Goal: Information Seeking & Learning: Learn about a topic

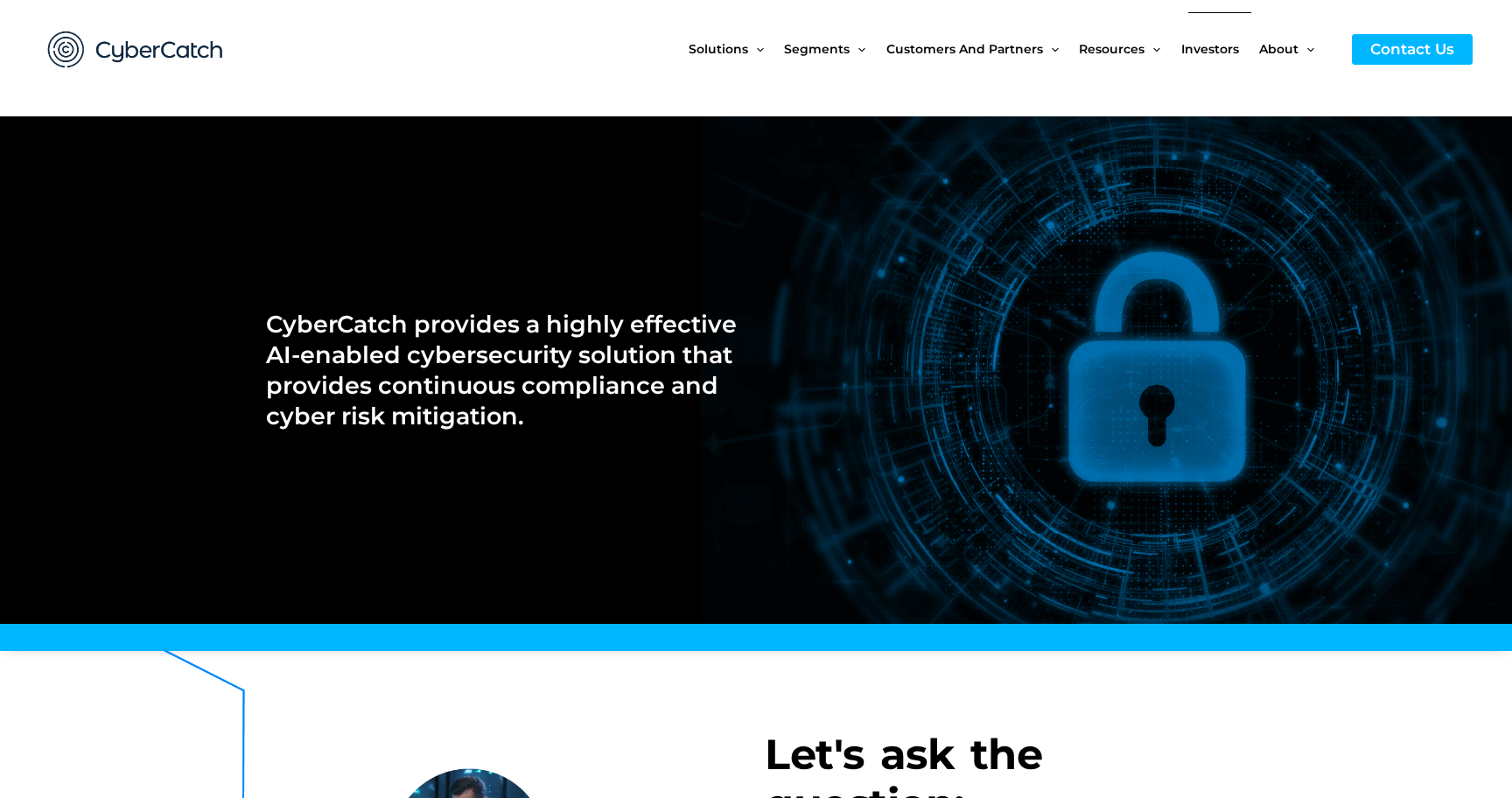
click at [1222, 48] on span "Investors" at bounding box center [1211, 48] width 58 height 74
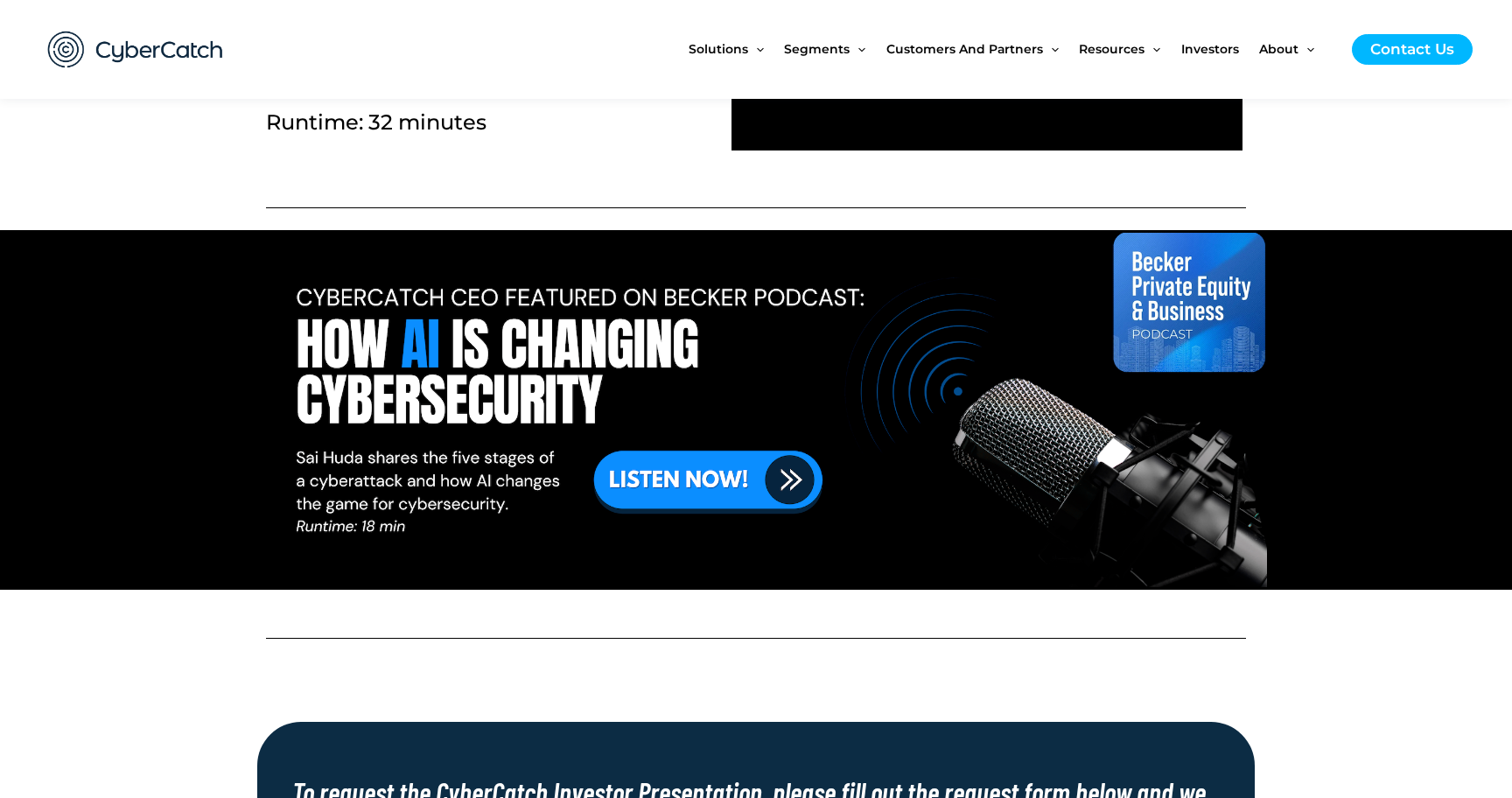
scroll to position [1036, 0]
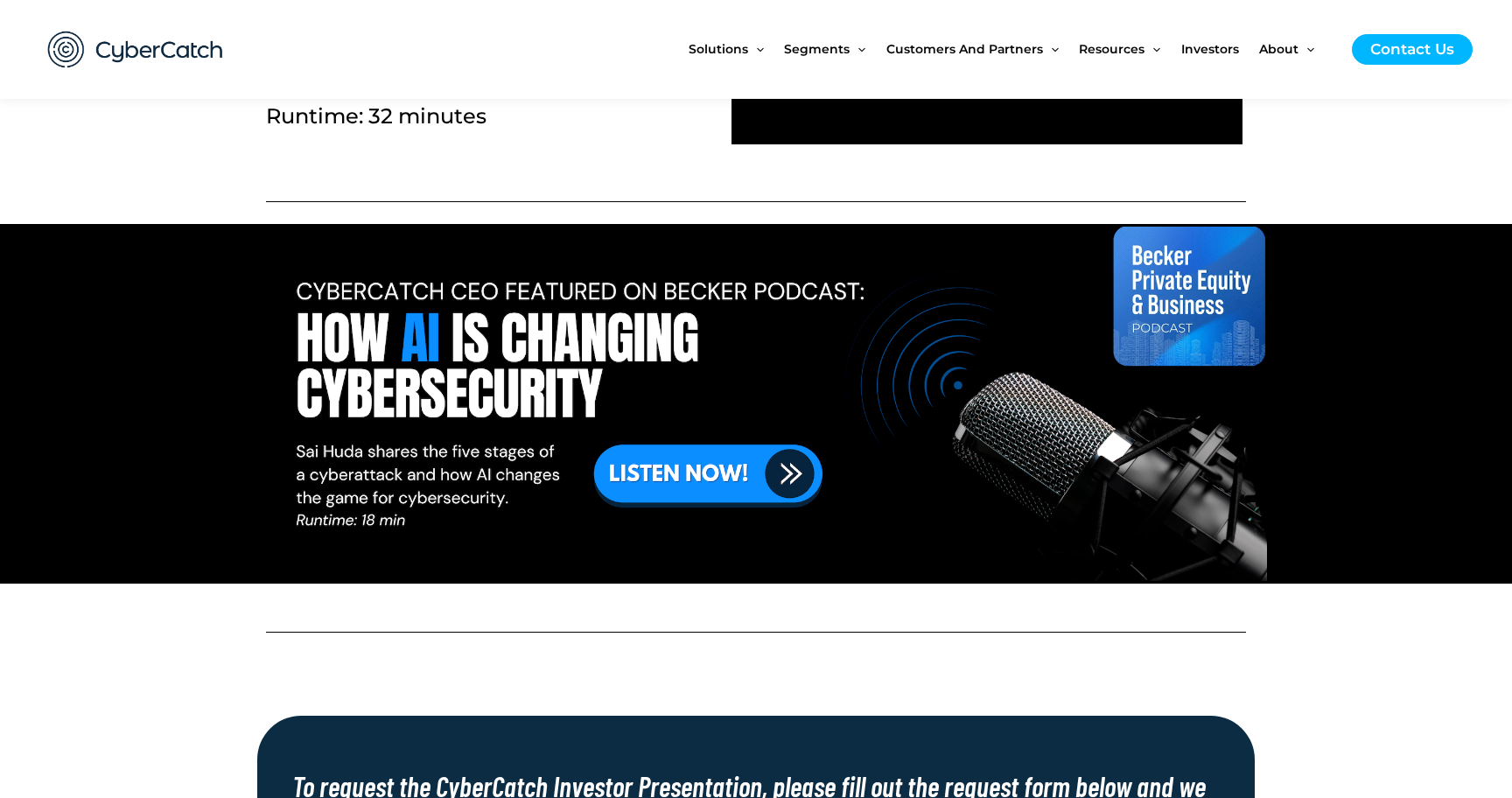
click at [770, 464] on link at bounding box center [756, 404] width 1507 height 354
click at [138, 42] on img at bounding box center [135, 49] width 210 height 73
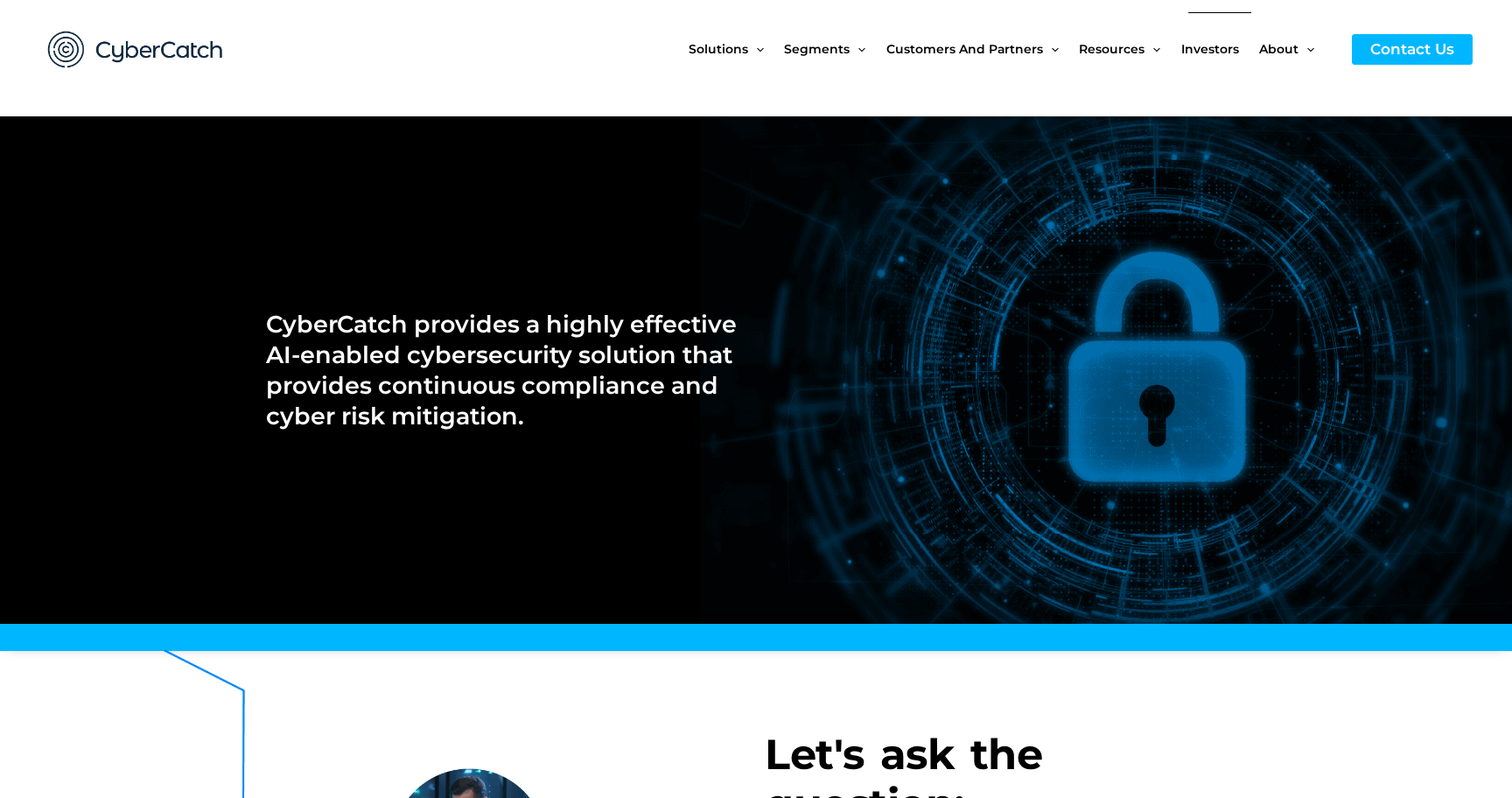
click at [1213, 44] on span "Investors" at bounding box center [1211, 48] width 58 height 74
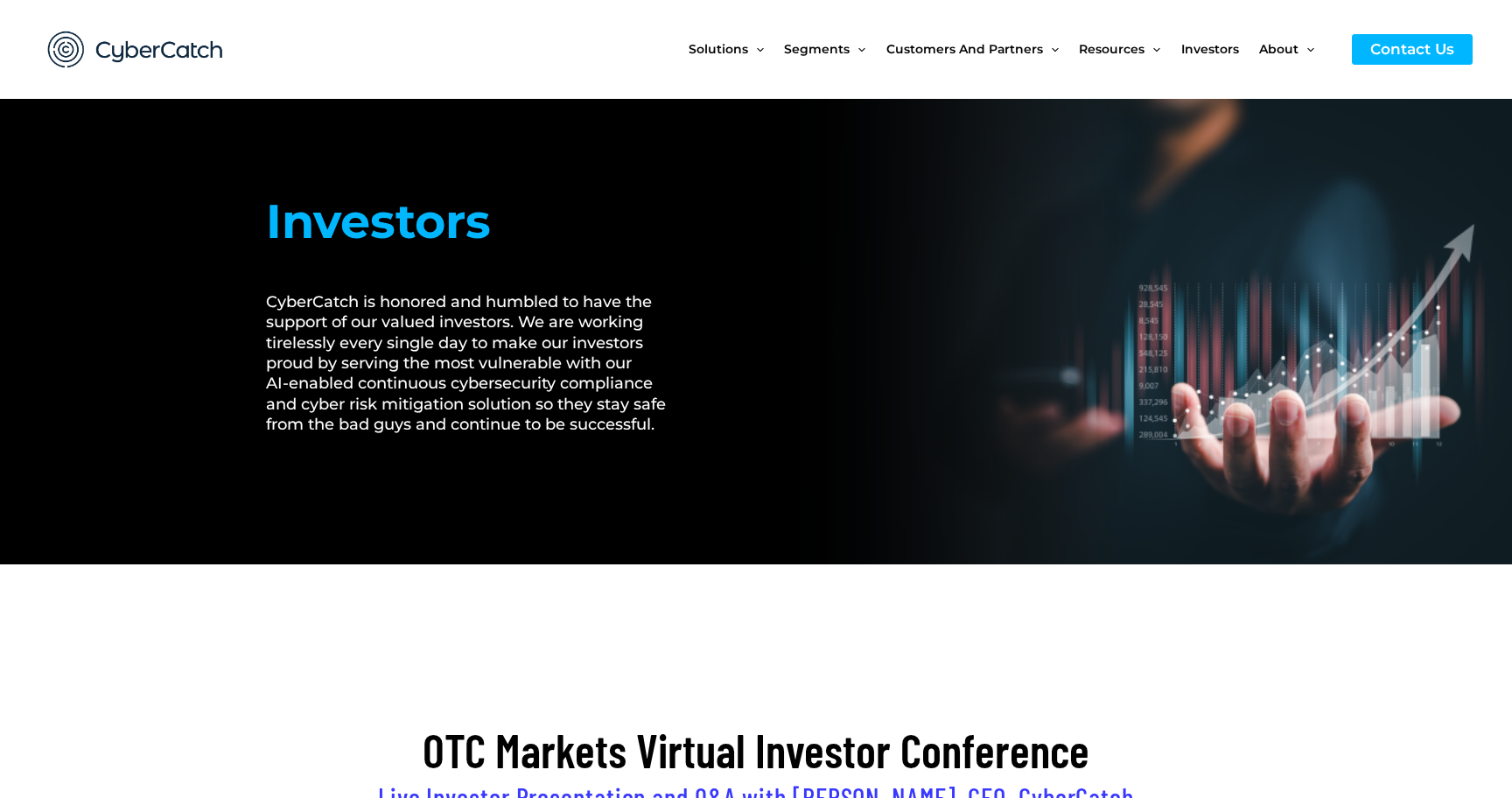
click at [193, 47] on img at bounding box center [135, 49] width 210 height 73
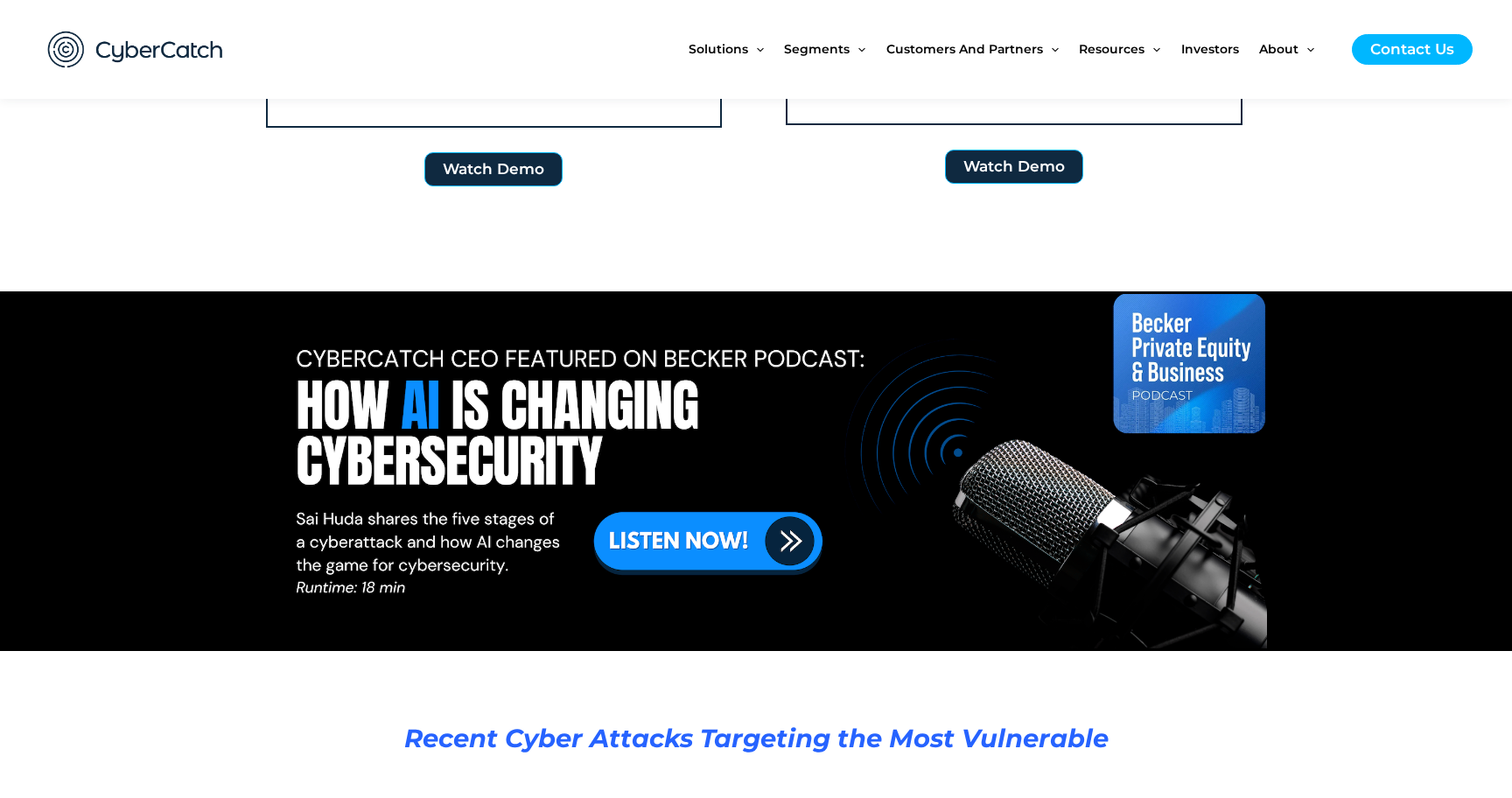
scroll to position [3126, 0]
